Goal: Submit feedback/report problem

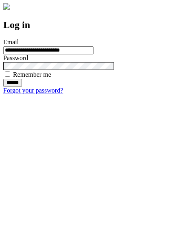
type input "**********"
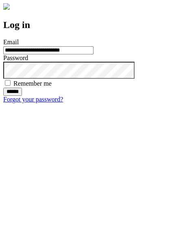
click at [22, 96] on input "******" at bounding box center [12, 92] width 19 height 8
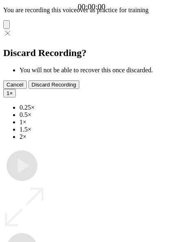
type input "**********"
